Goal: Check status: Check status

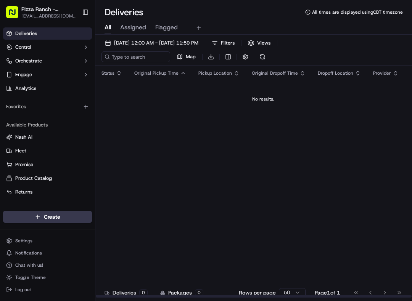
click at [292, 176] on div "Status Original Pickup Time Pickup Location Original Dropoff Time Dropoff Locat…" at bounding box center [262, 182] width 335 height 233
click at [265, 56] on button at bounding box center [262, 56] width 11 height 11
click at [262, 60] on button at bounding box center [262, 56] width 11 height 11
click at [266, 57] on button at bounding box center [262, 56] width 11 height 11
click at [266, 60] on button at bounding box center [262, 56] width 11 height 11
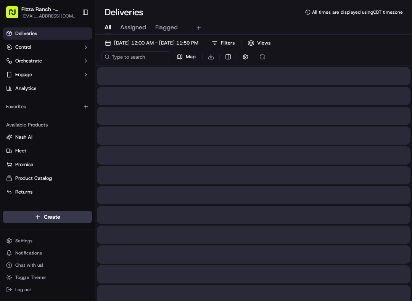
click at [267, 61] on div "Map Download" at bounding box center [184, 56] width 166 height 11
click at [267, 57] on button at bounding box center [262, 56] width 11 height 11
click at [266, 57] on div "Map Download" at bounding box center [184, 56] width 166 height 11
click at [265, 58] on button at bounding box center [262, 56] width 11 height 11
click at [265, 58] on div "Map Download" at bounding box center [184, 56] width 166 height 11
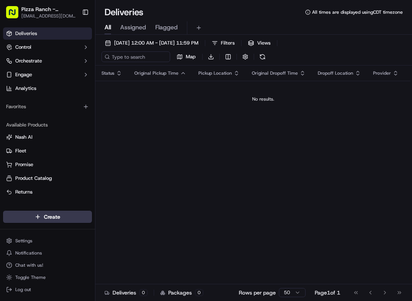
click at [262, 59] on button at bounding box center [262, 56] width 11 height 11
click at [262, 59] on div "Map Download" at bounding box center [184, 56] width 166 height 11
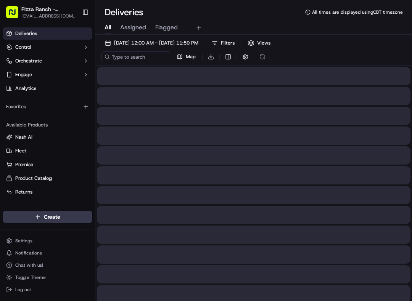
click at [261, 58] on button at bounding box center [262, 56] width 11 height 11
click at [264, 55] on button at bounding box center [262, 56] width 11 height 11
click at [263, 55] on div "Map Download" at bounding box center [184, 56] width 166 height 11
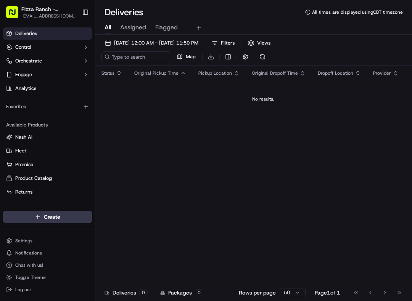
click at [266, 61] on button at bounding box center [262, 56] width 11 height 11
click at [265, 61] on button at bounding box center [262, 56] width 11 height 11
click at [256, 63] on div "[DATE] 12:00 AM - [DATE] 11:59 PM Filters Views Map Download" at bounding box center [253, 52] width 317 height 28
click at [268, 58] on button at bounding box center [262, 56] width 11 height 11
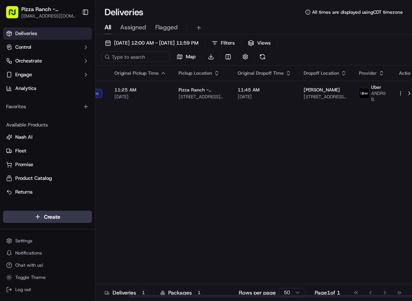
scroll to position [0, 36]
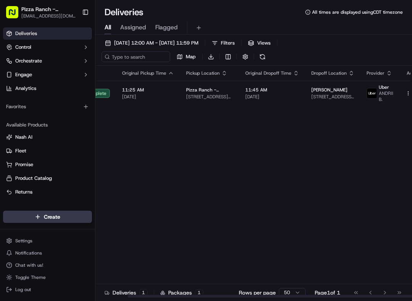
click at [285, 53] on div "[DATE] 12:00 AM - [DATE] 11:59 PM Filters Views Map Download" at bounding box center [253, 52] width 317 height 28
click at [258, 63] on div "[DATE] 12:00 AM - [DATE] 11:59 PM Filters Views Map Download" at bounding box center [253, 52] width 317 height 28
click at [262, 62] on button at bounding box center [262, 56] width 11 height 11
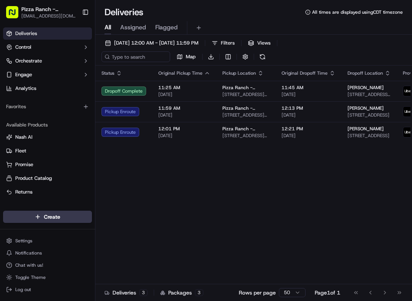
click at [347, 95] on span "[STREET_ADDRESS][PERSON_NAME]" at bounding box center [368, 95] width 43 height 6
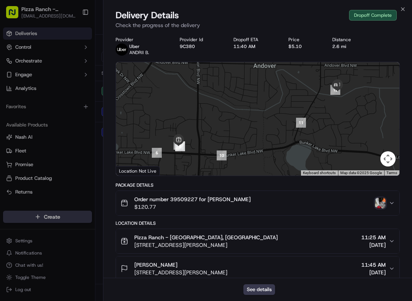
click at [407, 3] on div "Close Delivery Details Dropoff Complete Check the progress of the delivery Prov…" at bounding box center [257, 150] width 309 height 301
click at [407, 6] on div "Close Delivery Details Dropoff Complete Check the progress of the delivery Prov…" at bounding box center [257, 150] width 309 height 301
click at [400, 11] on icon "button" at bounding box center [403, 9] width 6 height 6
